Goal: Navigation & Orientation: Find specific page/section

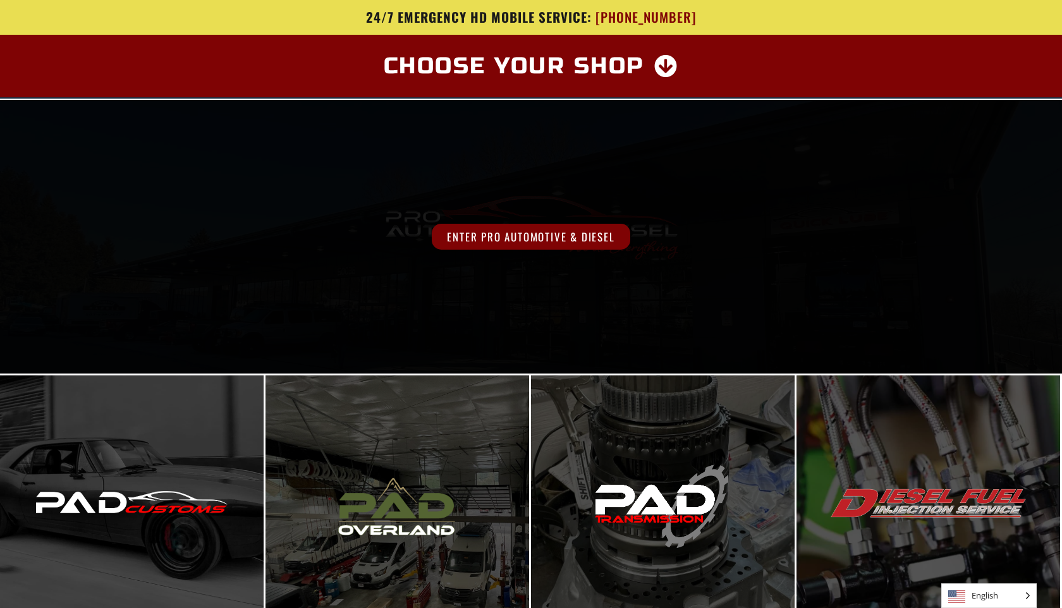
click at [604, 236] on span "Enter Pro Automotive & Diesel" at bounding box center [531, 237] width 198 height 26
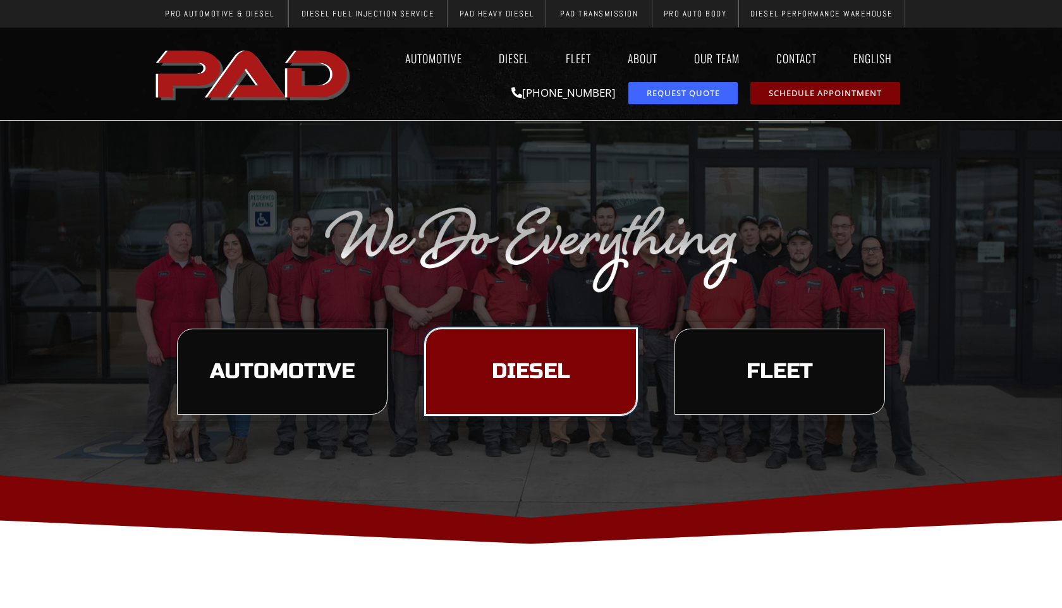
click at [546, 361] on span "Diesel" at bounding box center [531, 371] width 78 height 21
